Goal: Transaction & Acquisition: Purchase product/service

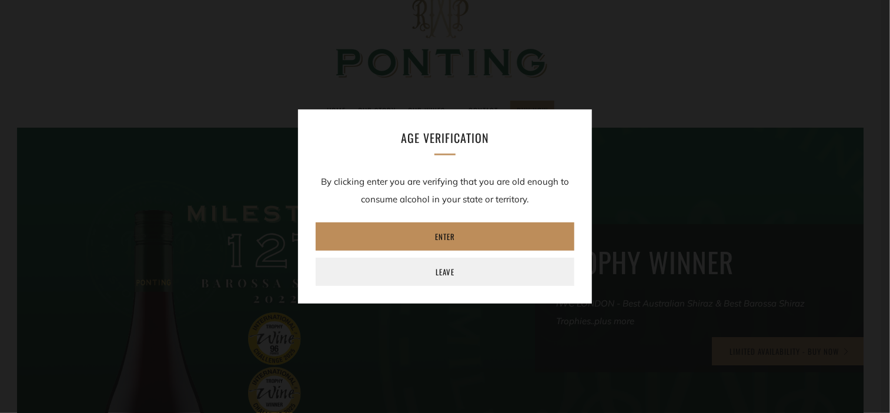
click at [447, 240] on link "Enter" at bounding box center [445, 236] width 259 height 28
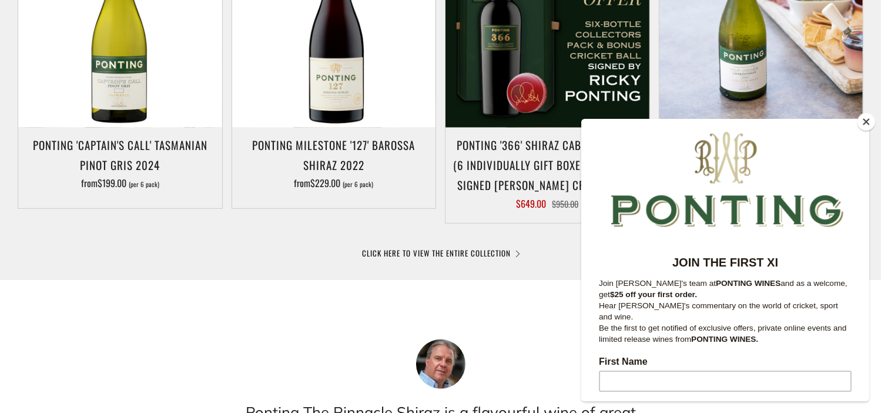
scroll to position [705, 0]
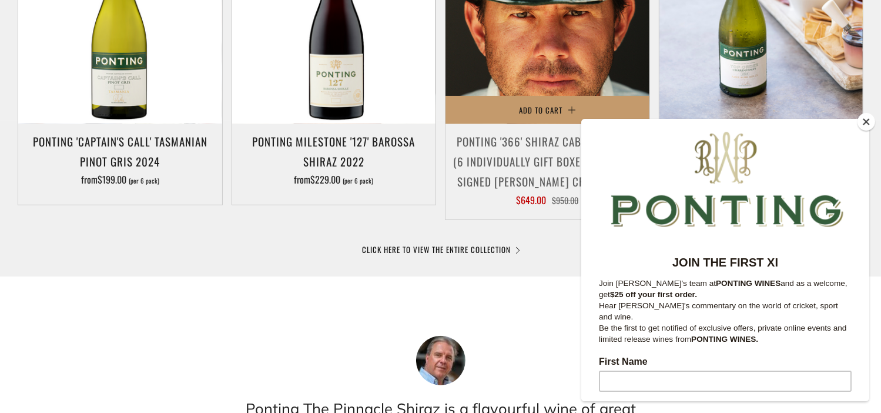
click at [527, 36] on img at bounding box center [547, 23] width 204 height 204
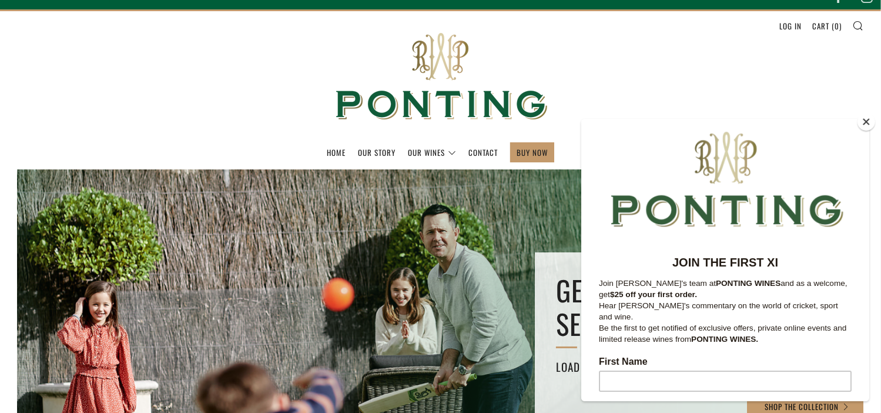
scroll to position [0, 0]
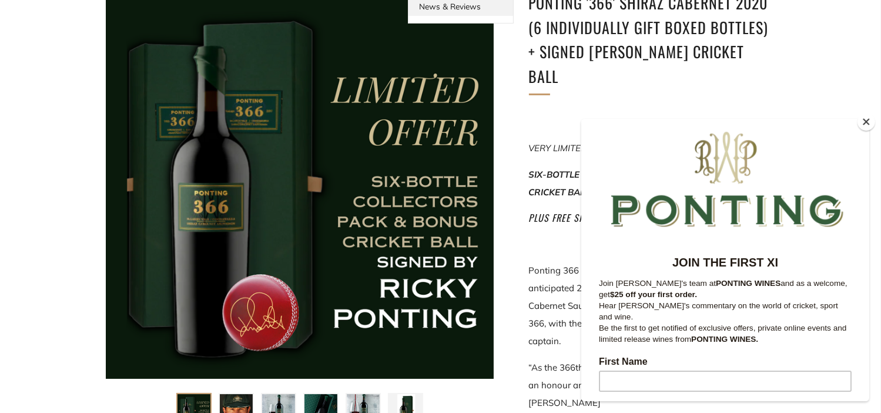
scroll to position [235, 0]
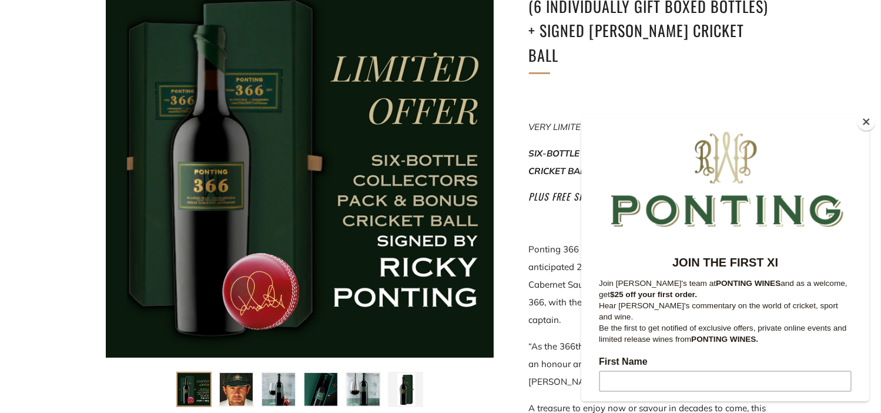
click at [862, 123] on button "Close" at bounding box center [866, 122] width 18 height 18
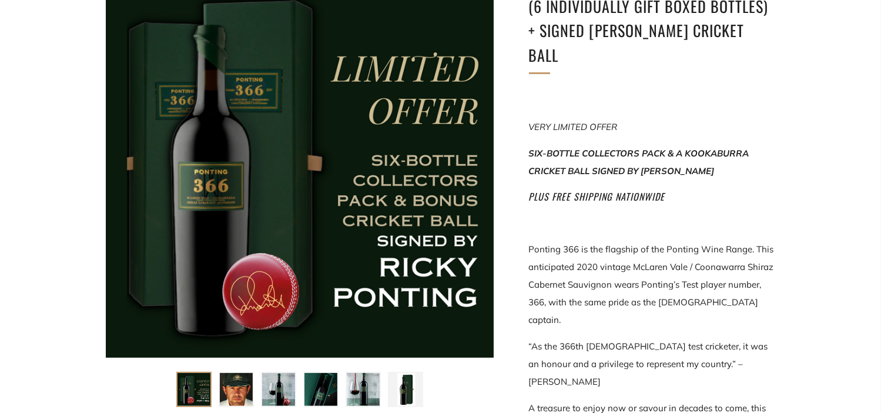
click at [193, 390] on img at bounding box center [193, 389] width 33 height 33
click at [268, 390] on img at bounding box center [278, 389] width 33 height 33
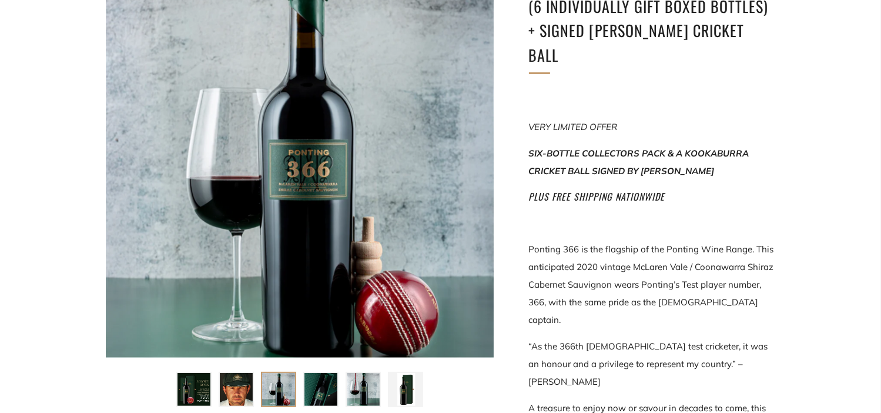
click at [321, 390] on img at bounding box center [320, 389] width 33 height 33
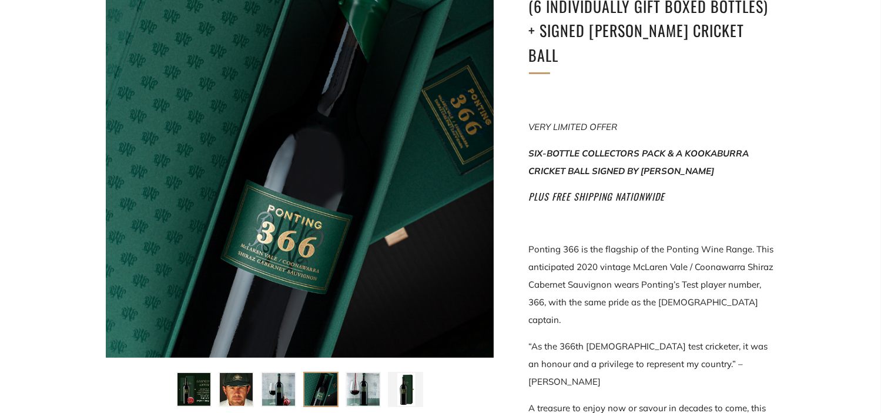
click at [352, 386] on img at bounding box center [363, 389] width 33 height 33
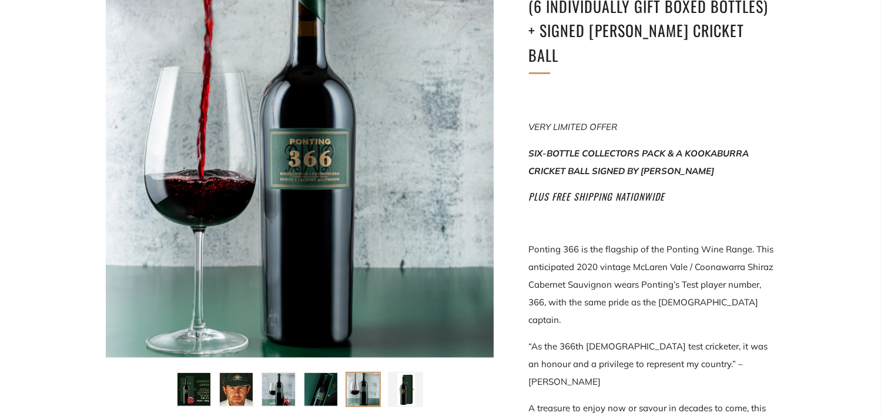
click at [400, 388] on img at bounding box center [405, 389] width 33 height 33
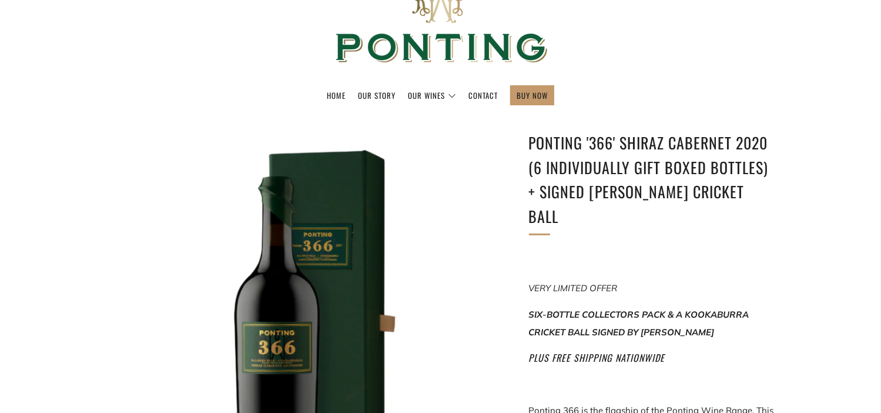
scroll to position [0, 0]
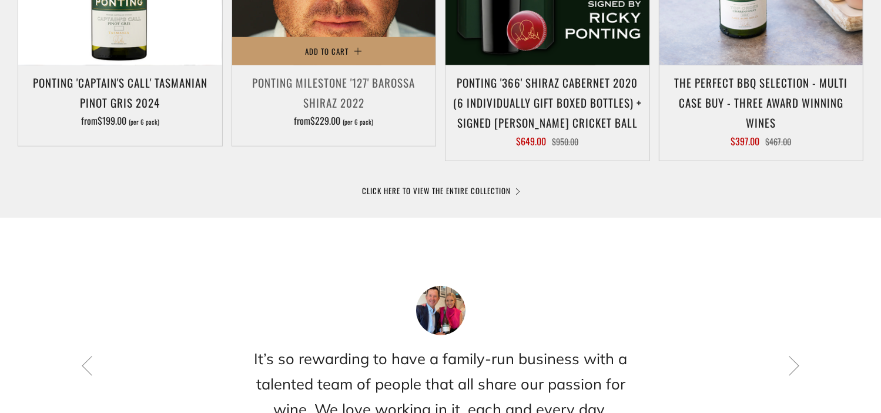
scroll to position [823, 0]
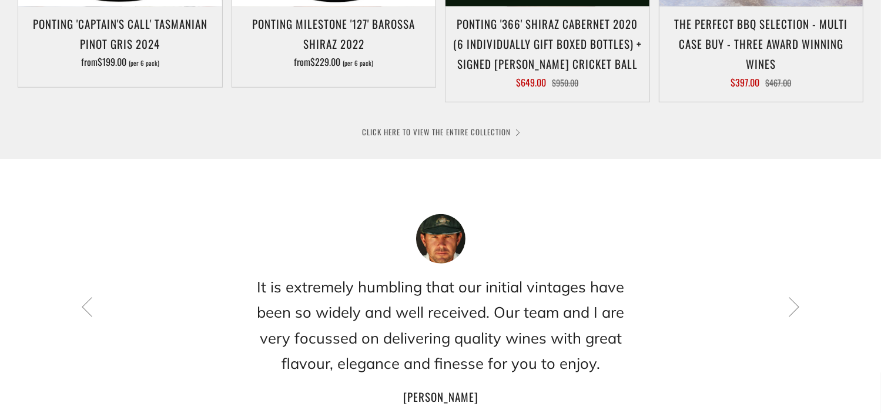
click at [442, 129] on link "CLICK HERE TO VIEW THE ENTIRE COLLECTION" at bounding box center [441, 132] width 156 height 12
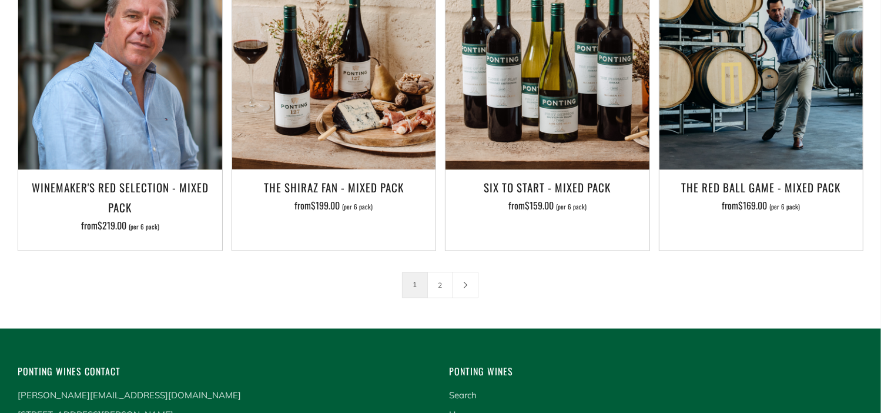
scroll to position [1939, 0]
